Goal: Find specific page/section

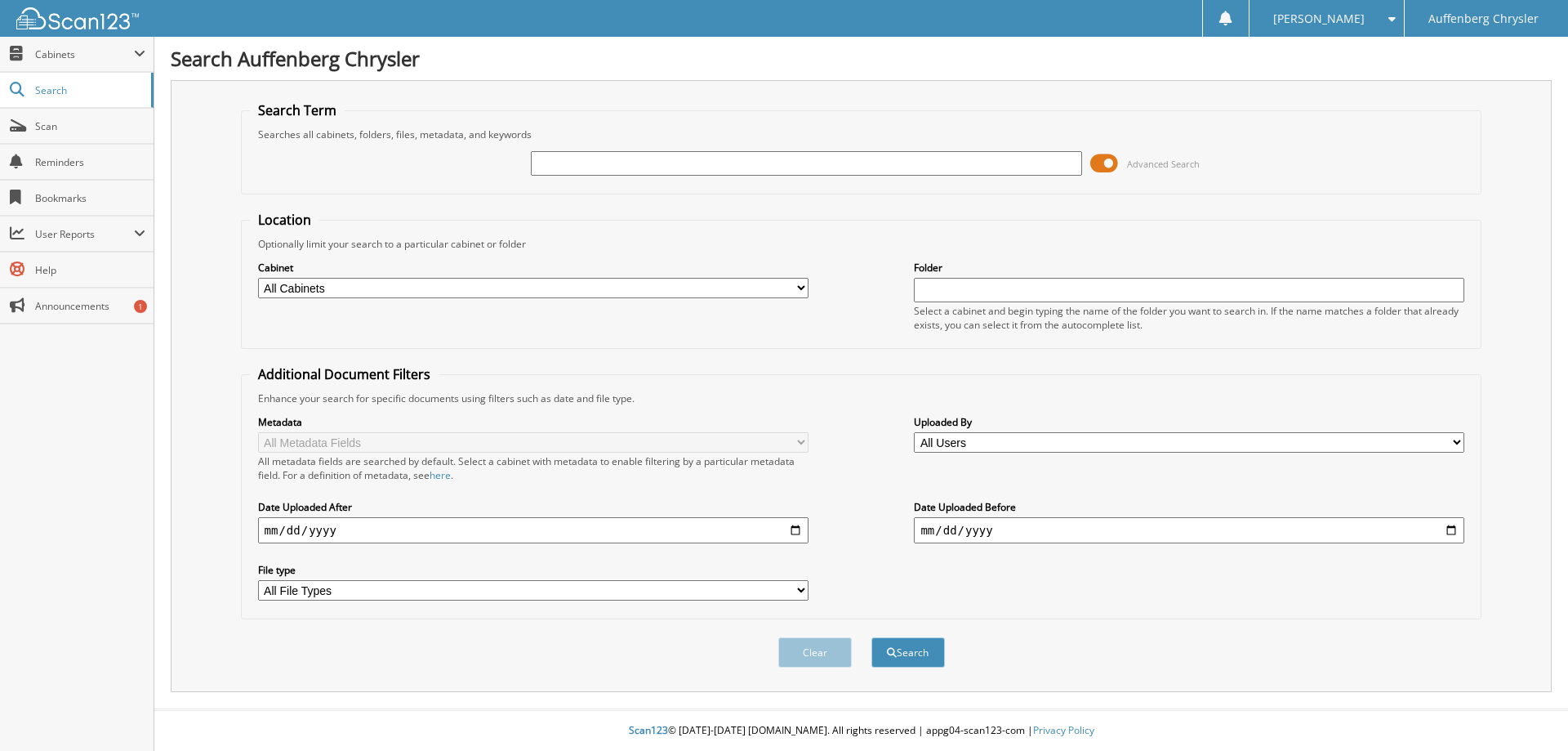
click at [577, 165] on input "text" at bounding box center [806, 163] width 550 height 24
type input "263488"
click at [872, 637] on button "Search" at bounding box center [909, 652] width 74 height 31
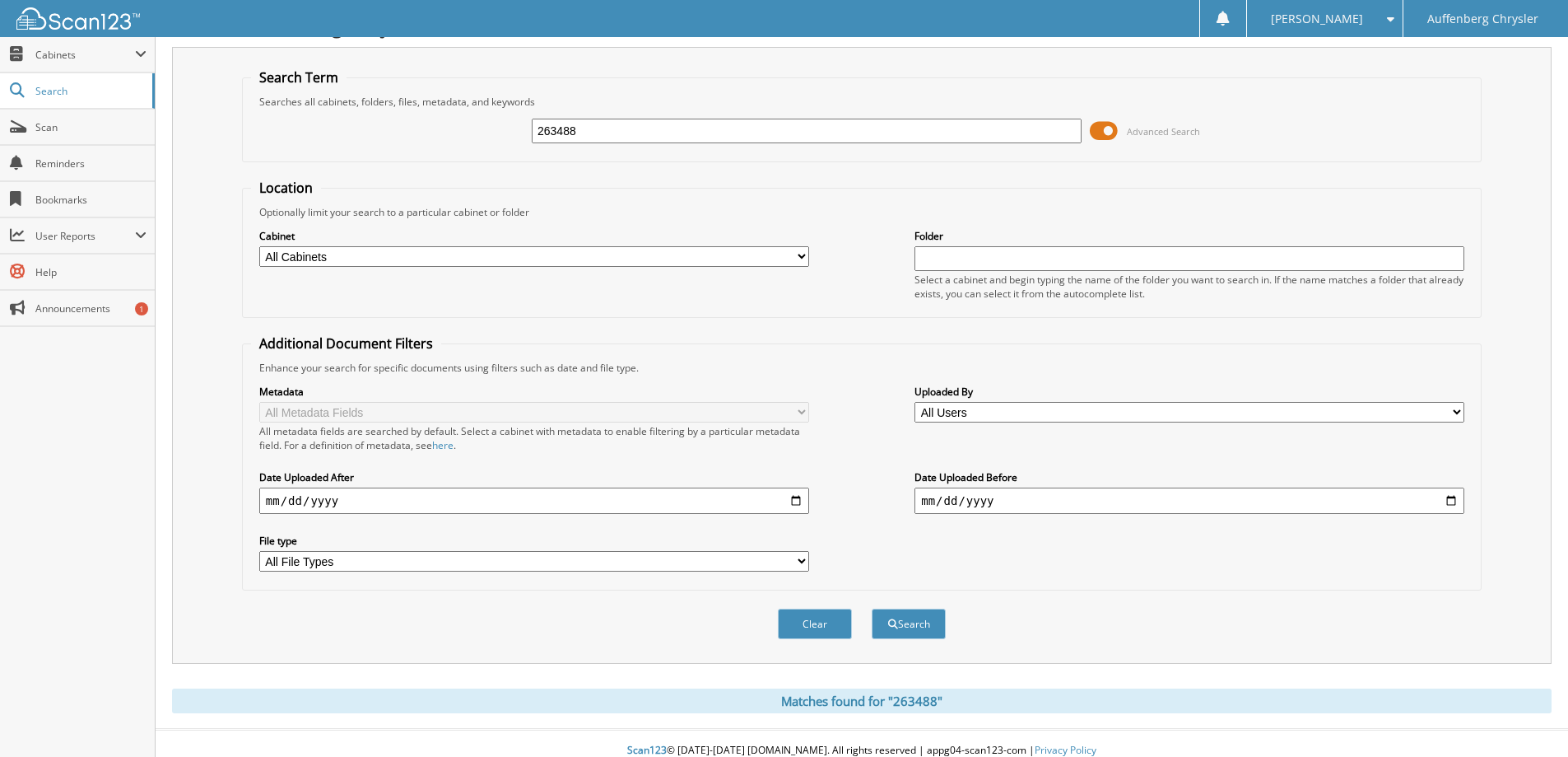
scroll to position [49, 0]
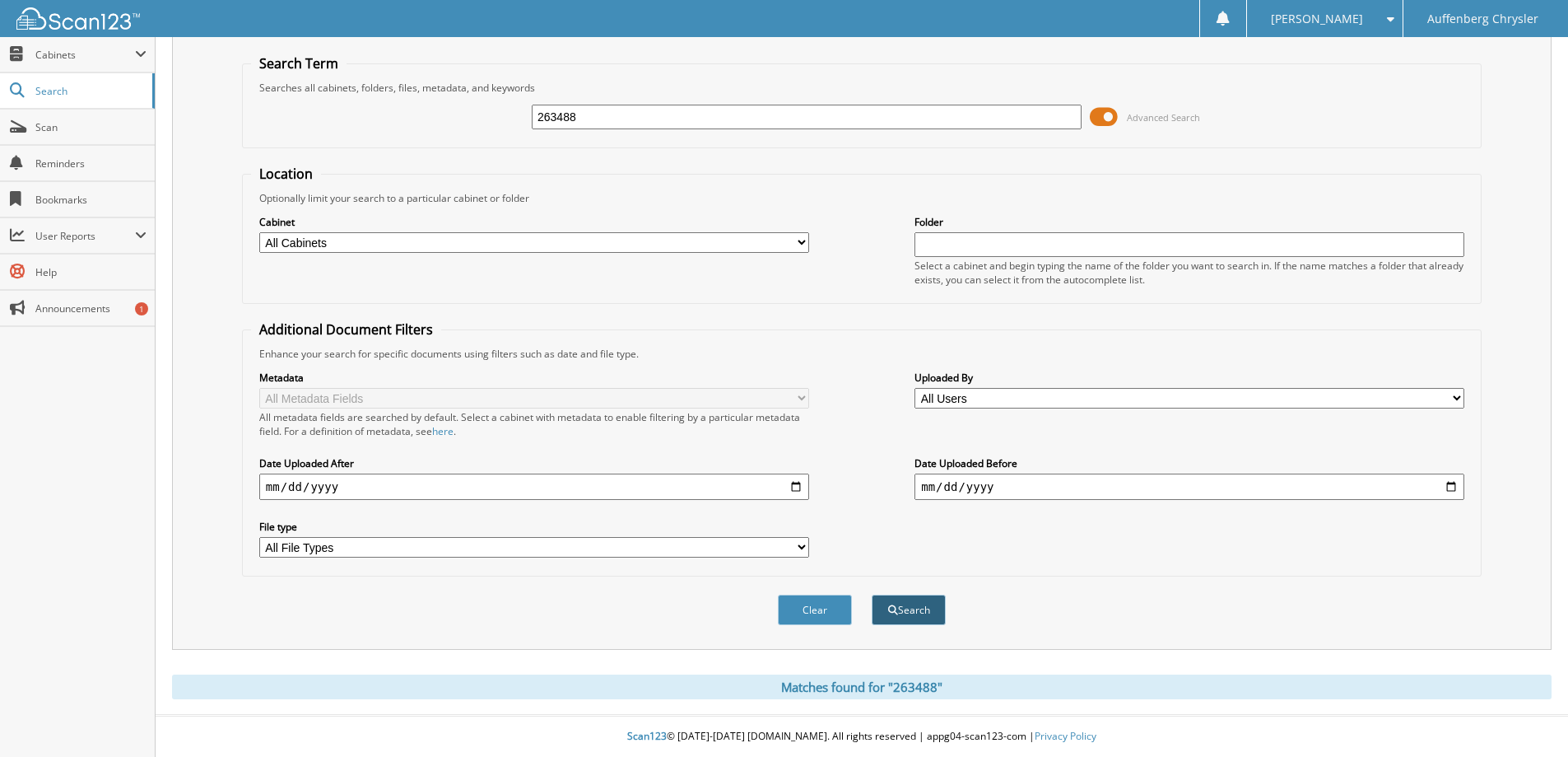
click at [900, 603] on button "Search" at bounding box center [909, 610] width 74 height 31
